Goal: Check status: Check status

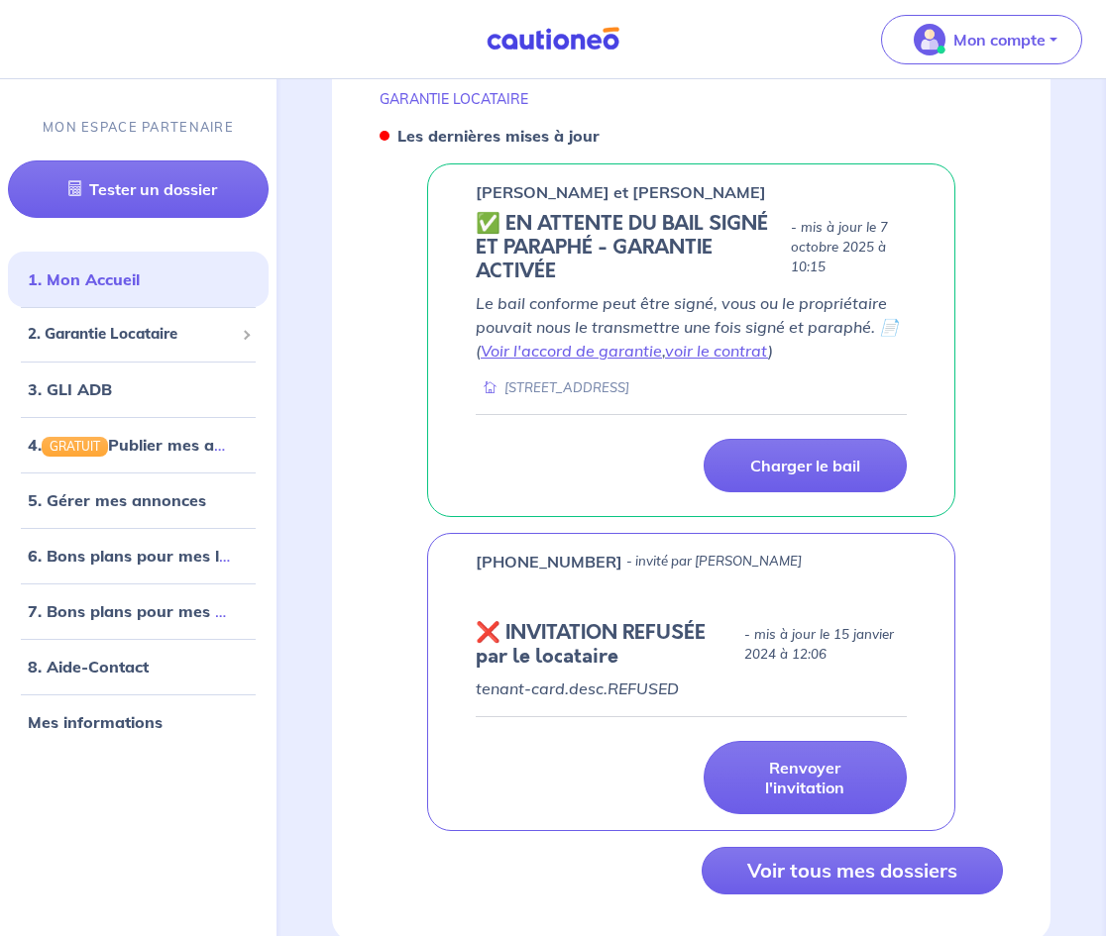
scroll to position [1107, 0]
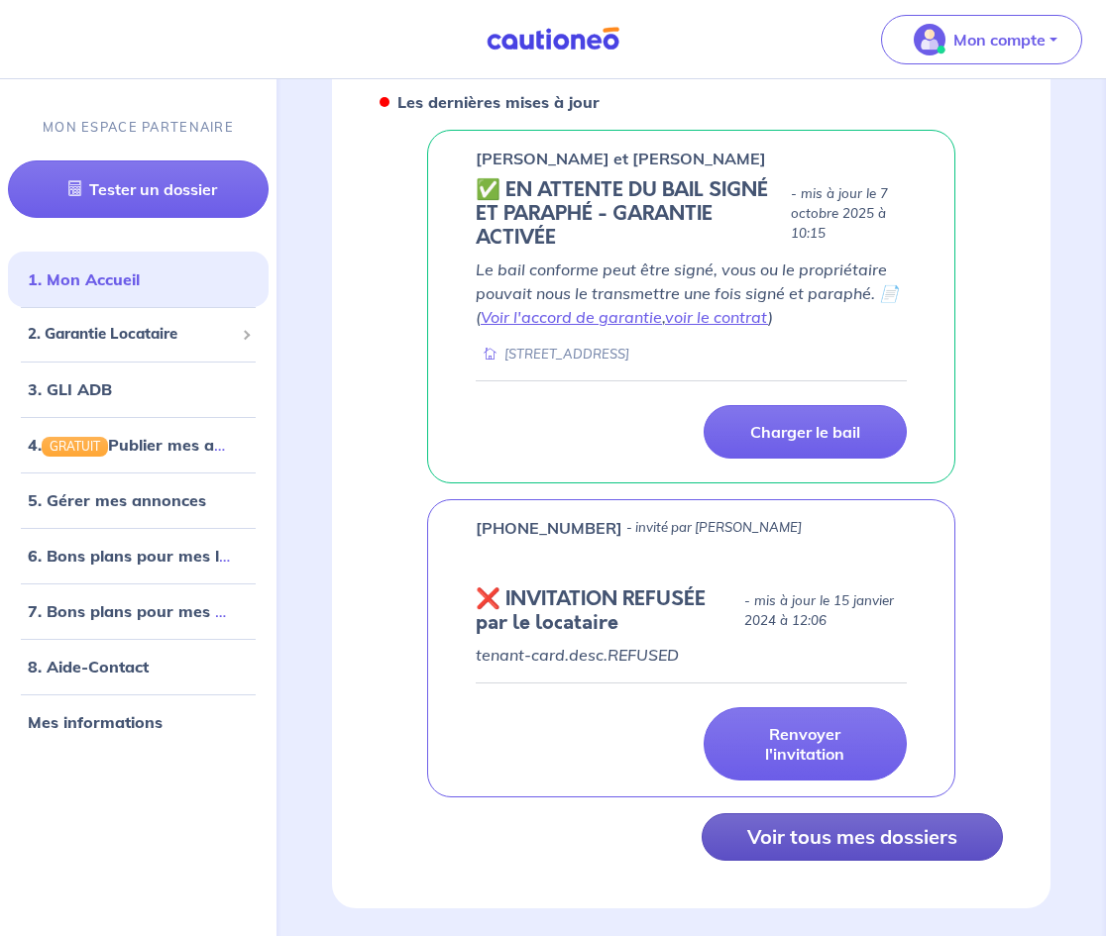
click at [920, 826] on button "Voir tous mes dossiers" at bounding box center [852, 838] width 301 height 48
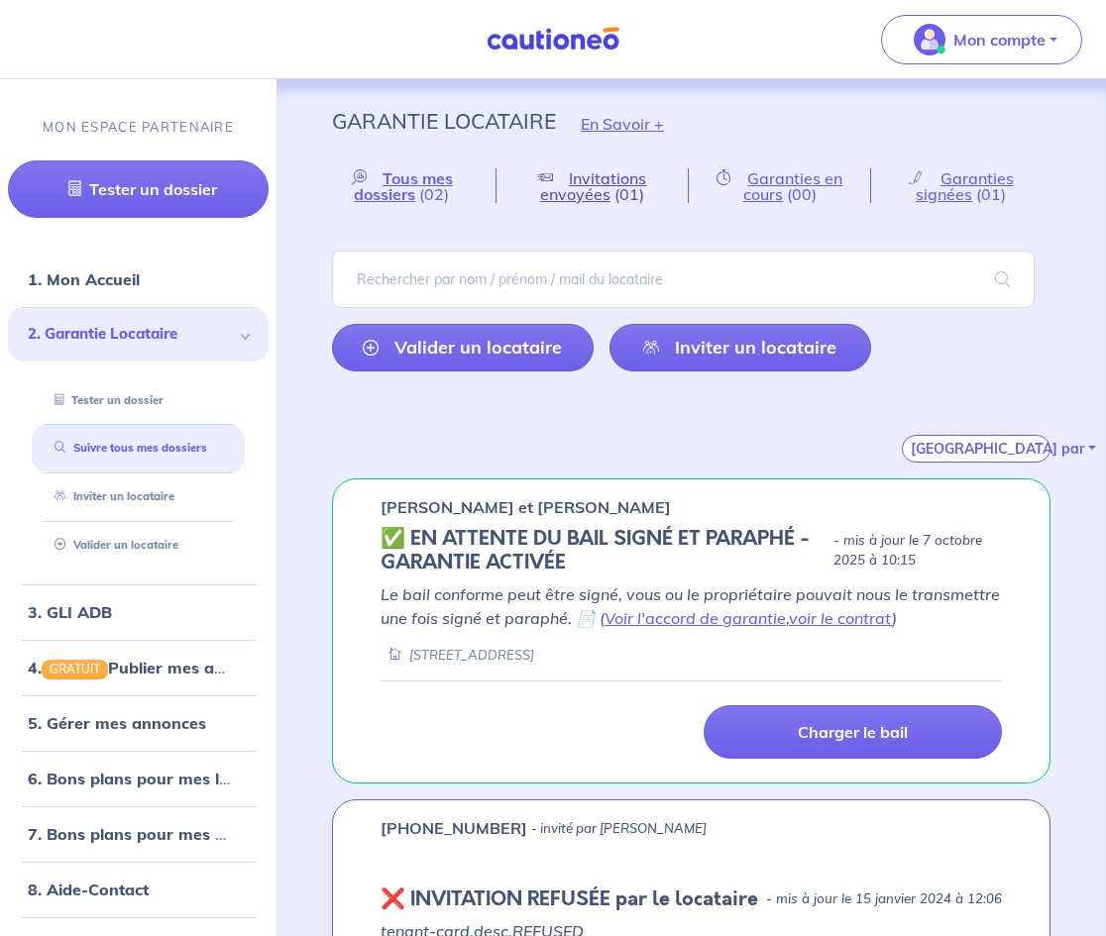
click at [626, 192] on span "(01)" at bounding box center [629, 194] width 30 height 20
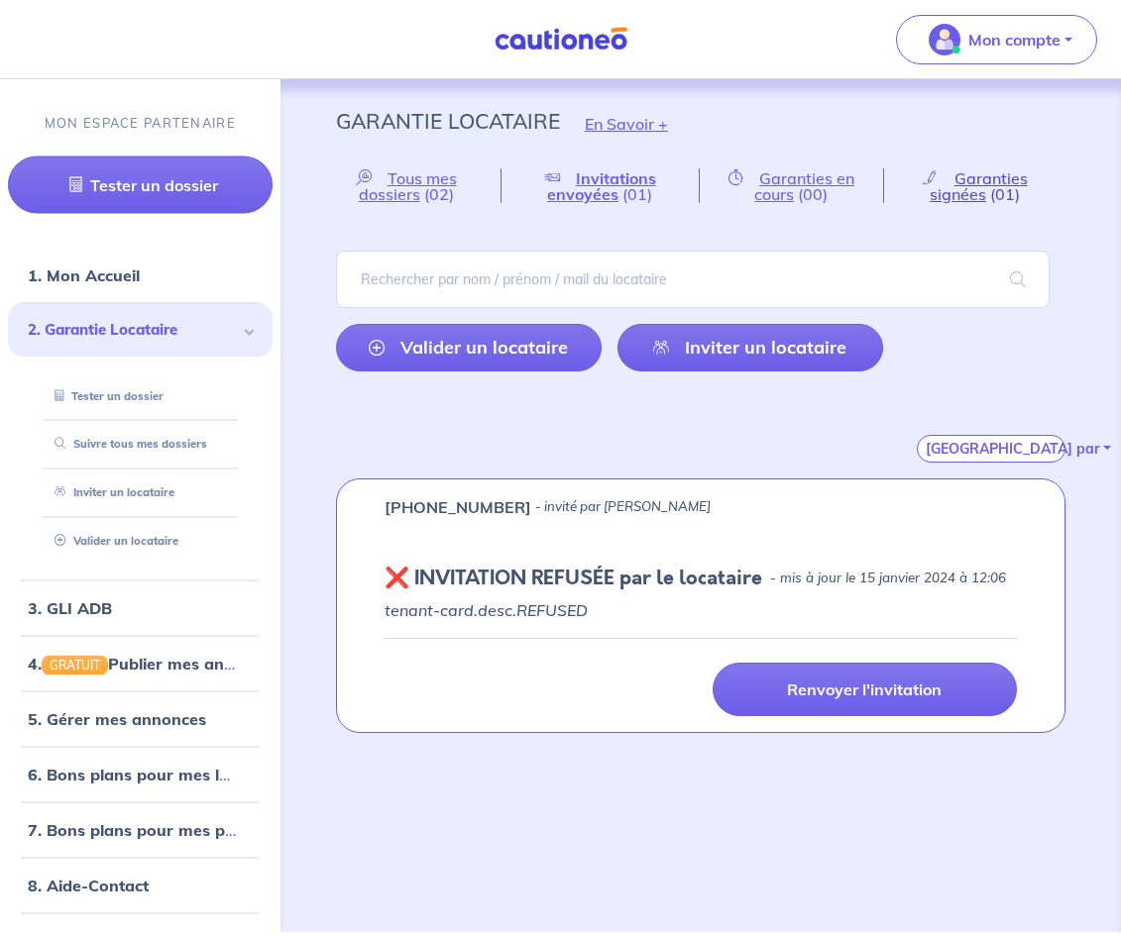
click at [984, 188] on span "Garanties signées" at bounding box center [978, 186] width 98 height 36
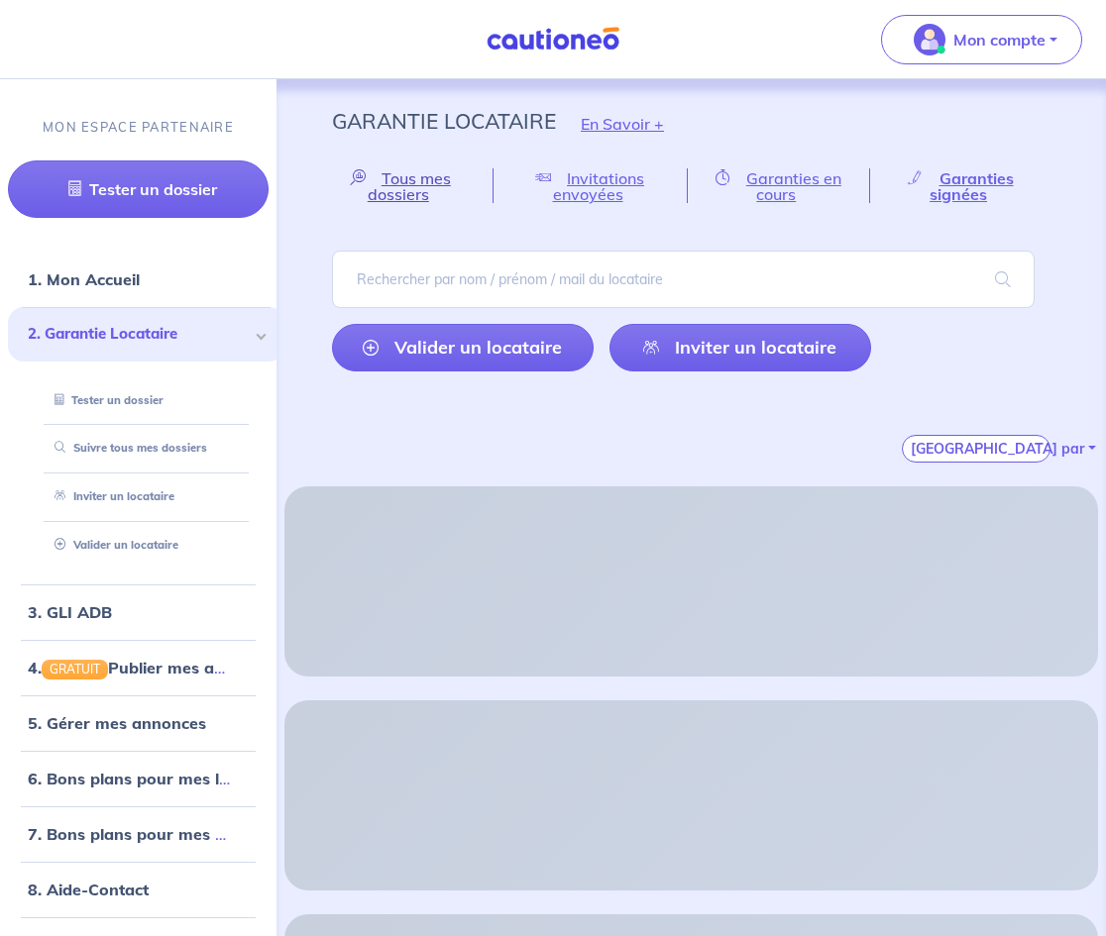
click at [380, 188] on span "Tous mes dossiers" at bounding box center [409, 186] width 83 height 36
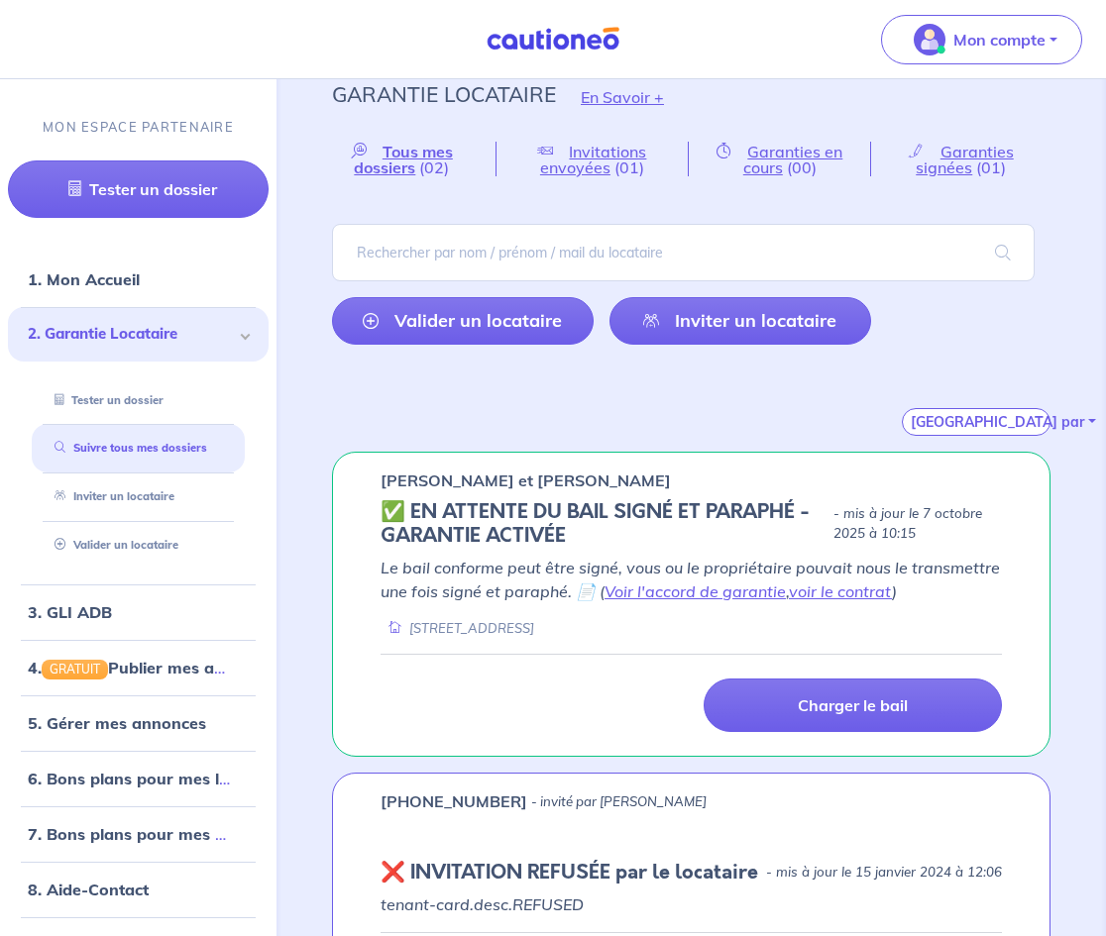
scroll to position [8, 0]
